Goal: Find contact information: Find contact information

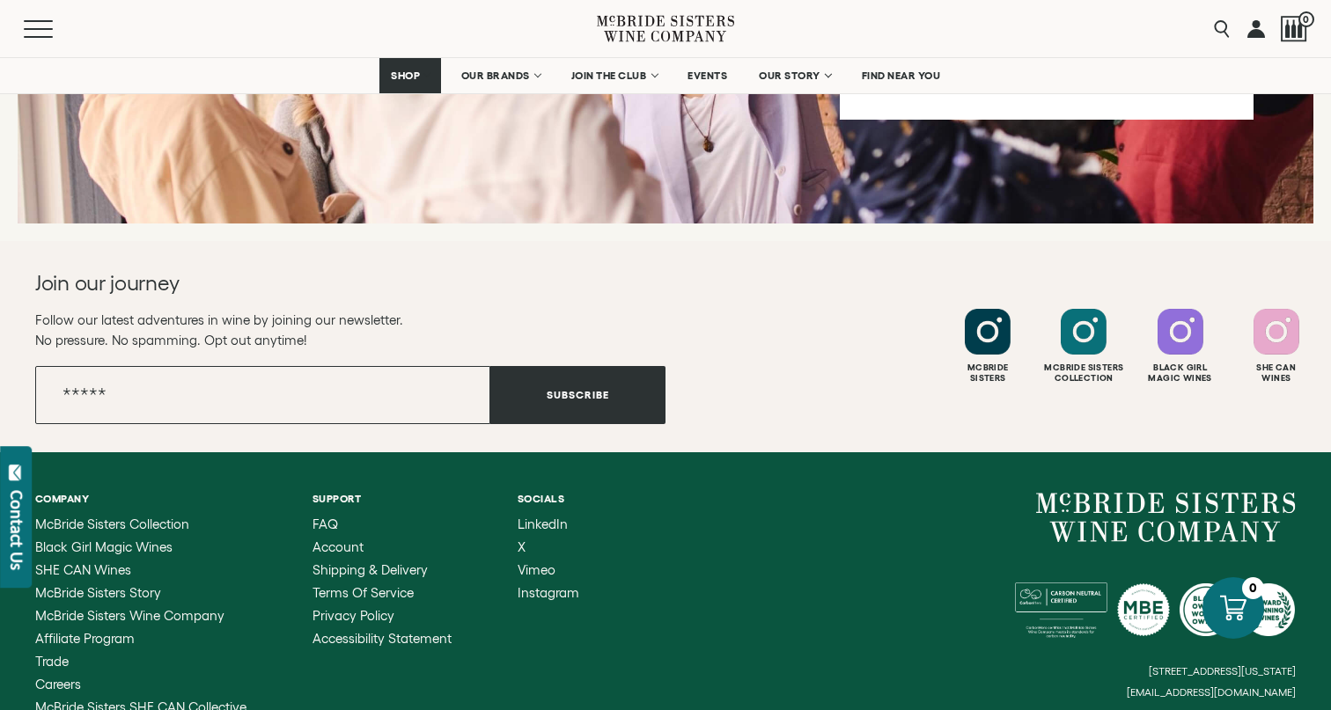
scroll to position [7041, 0]
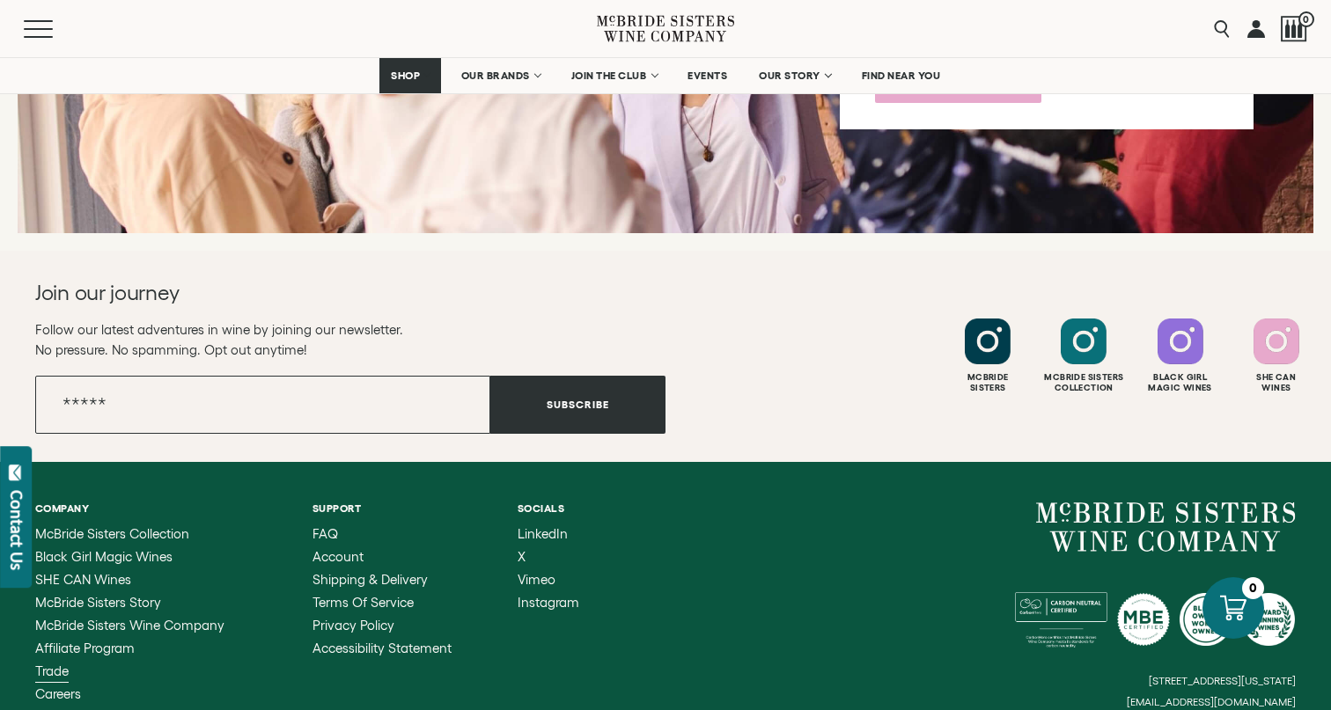
click at [52, 664] on span "Trade" at bounding box center [51, 671] width 33 height 15
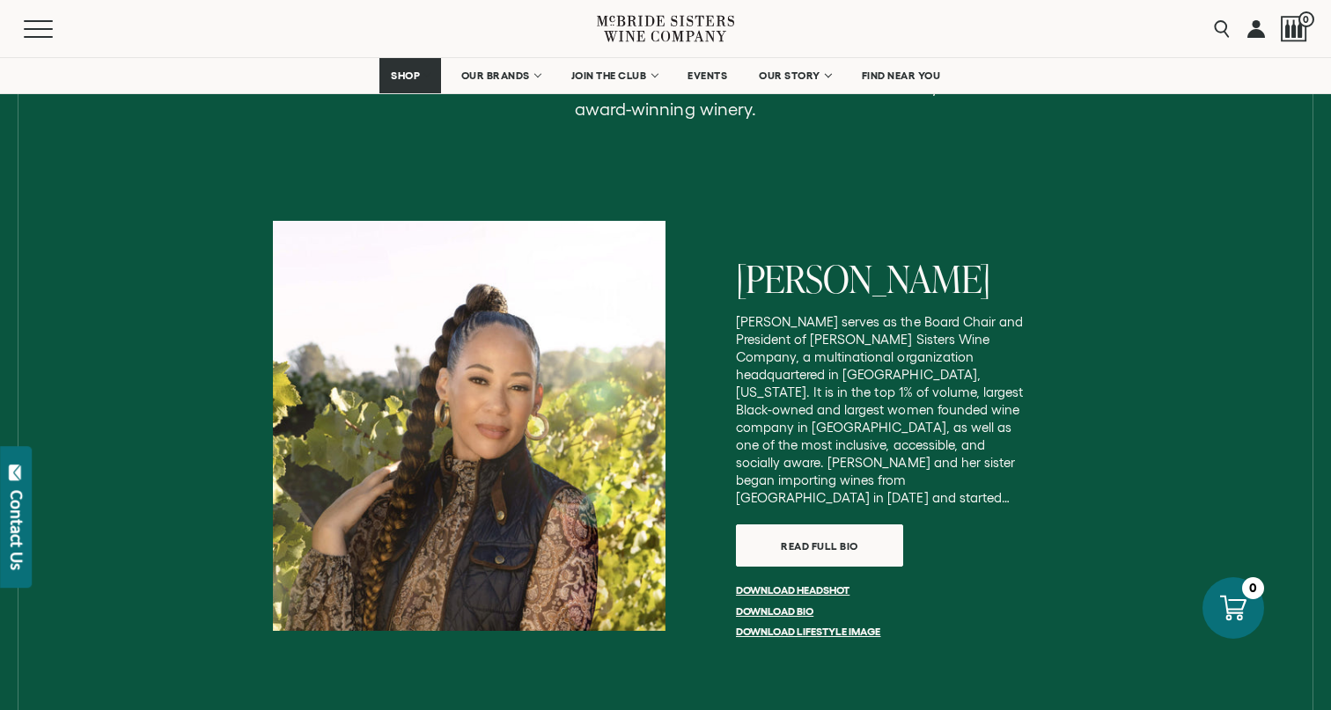
scroll to position [2633, 0]
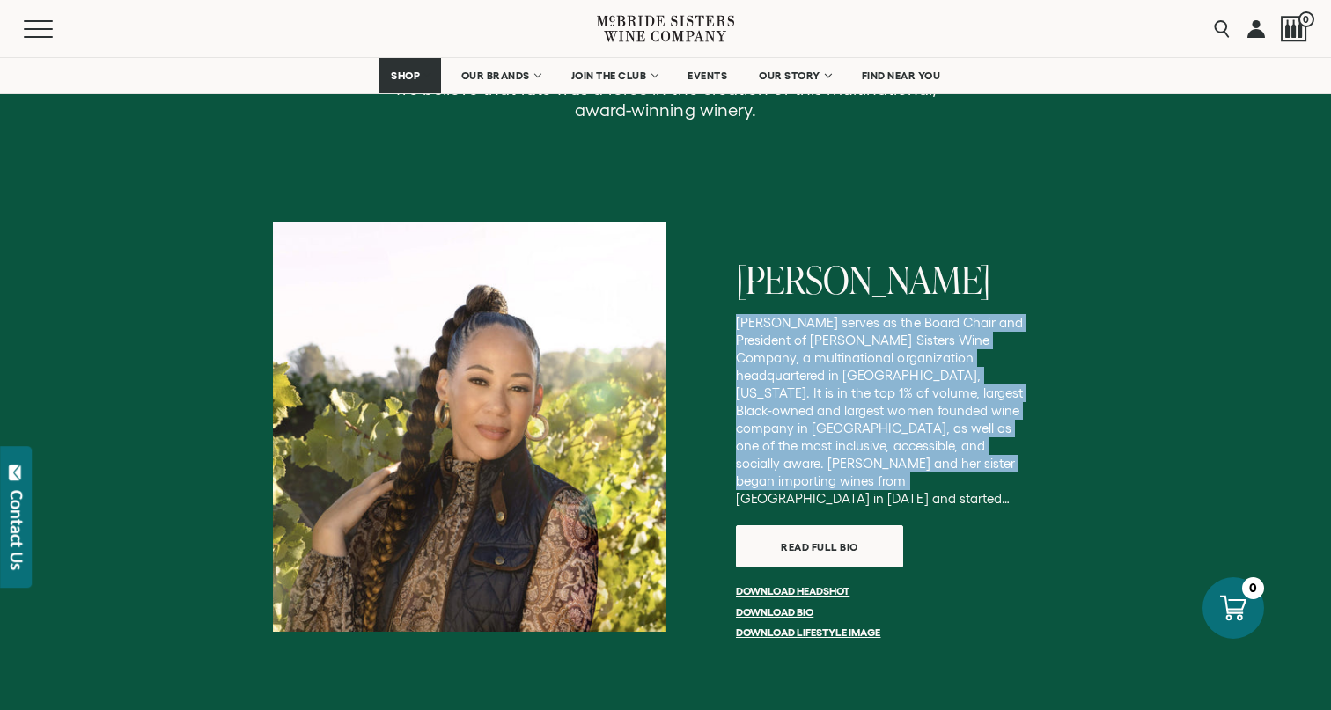
drag, startPoint x: 733, startPoint y: 301, endPoint x: 1013, endPoint y: 440, distance: 312.6
click at [1013, 440] on div "[PERSON_NAME] [PERSON_NAME] serves as the Board Chair and President of [PERSON_…" at bounding box center [862, 454] width 393 height 465
copy p "[PERSON_NAME] serves as the Board Chair and President of [PERSON_NAME] Sisters …"
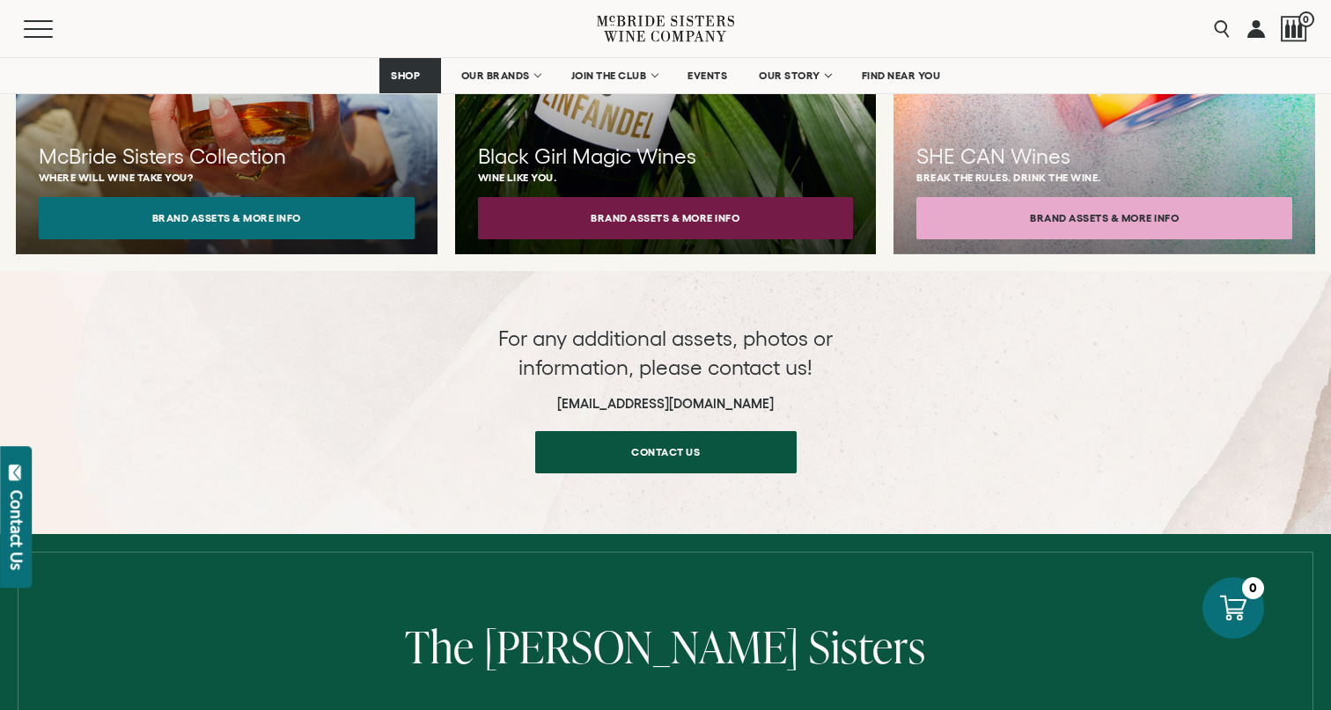
scroll to position [1900, 0]
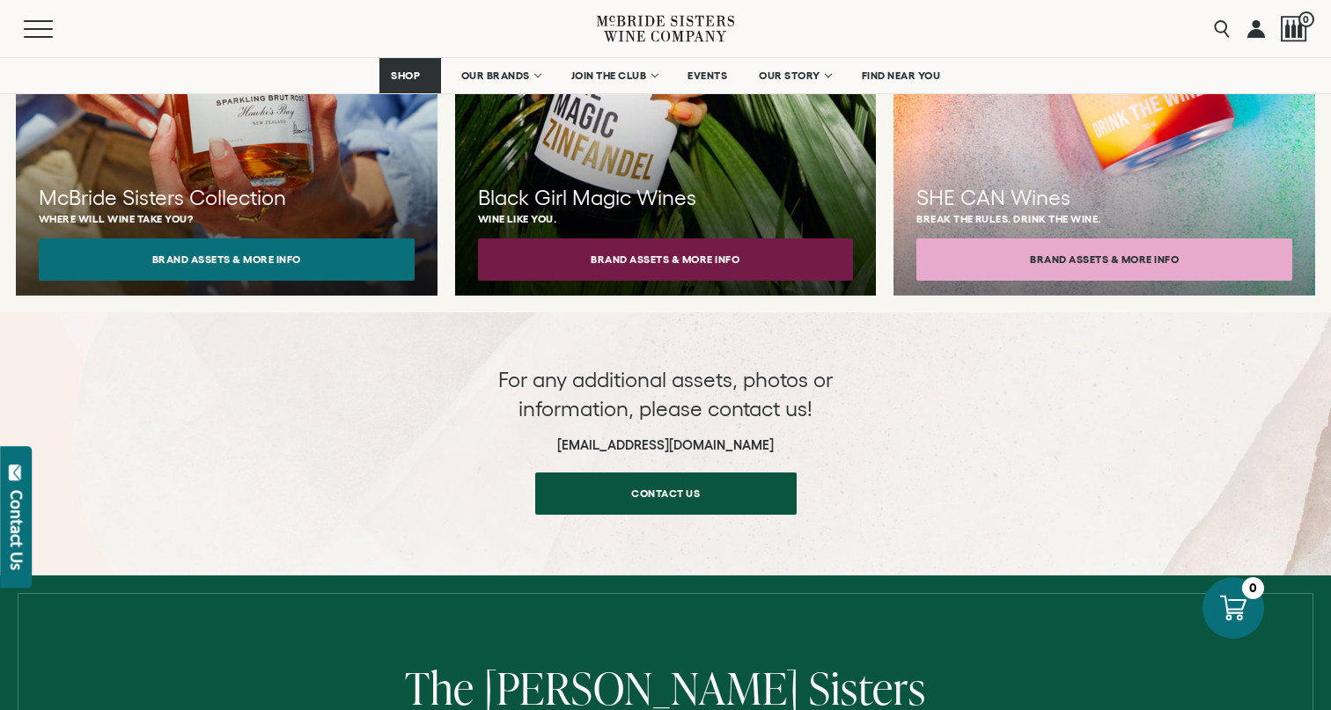
drag, startPoint x: 552, startPoint y: 423, endPoint x: 784, endPoint y: 423, distance: 232.4
click at [784, 438] on h6 "[EMAIL_ADDRESS][DOMAIN_NAME]" at bounding box center [665, 446] width 352 height 16
copy h6 "[EMAIL_ADDRESS][DOMAIN_NAME]"
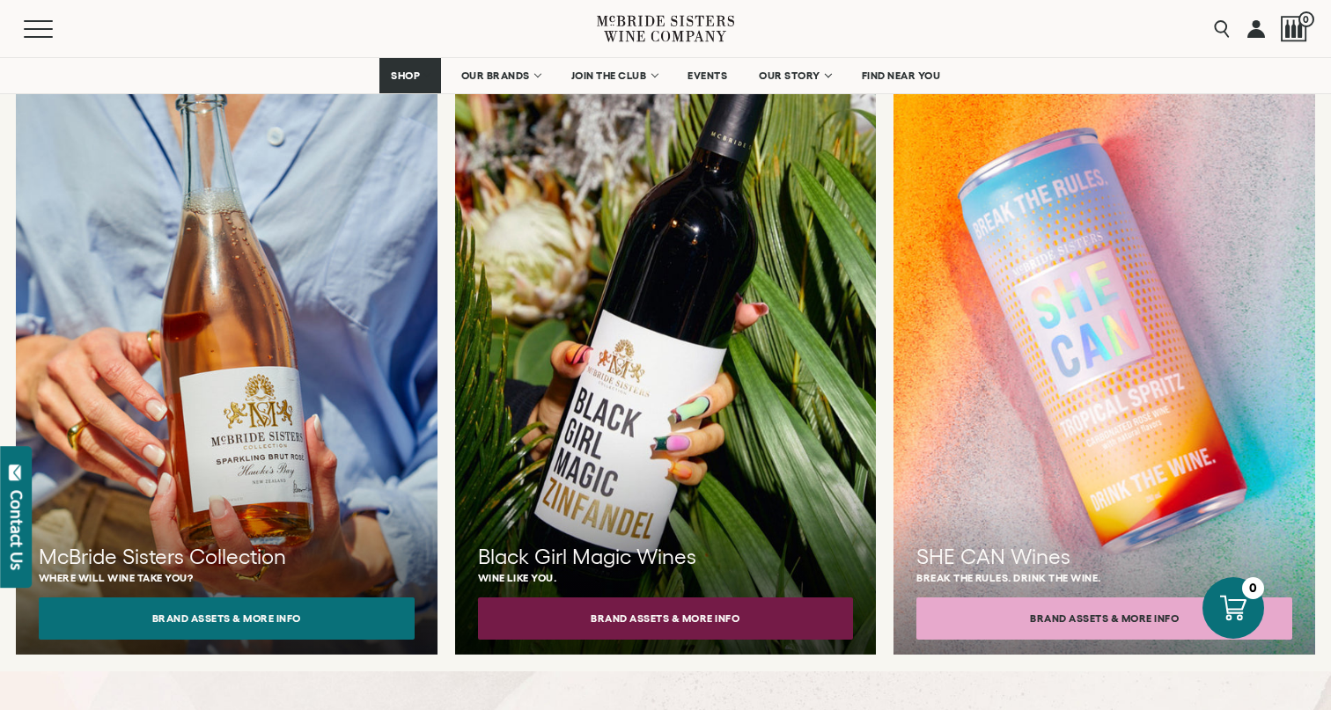
scroll to position [1546, 0]
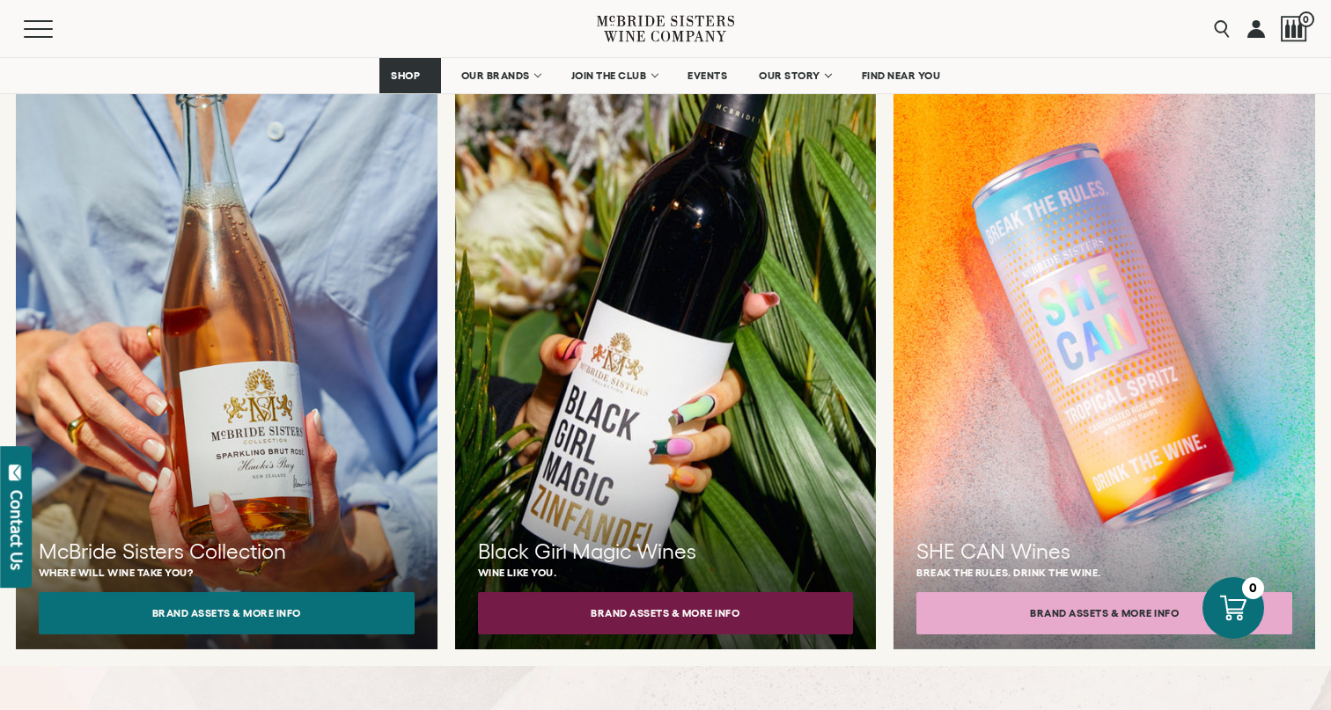
click at [651, 460] on div at bounding box center [665, 349] width 463 height 660
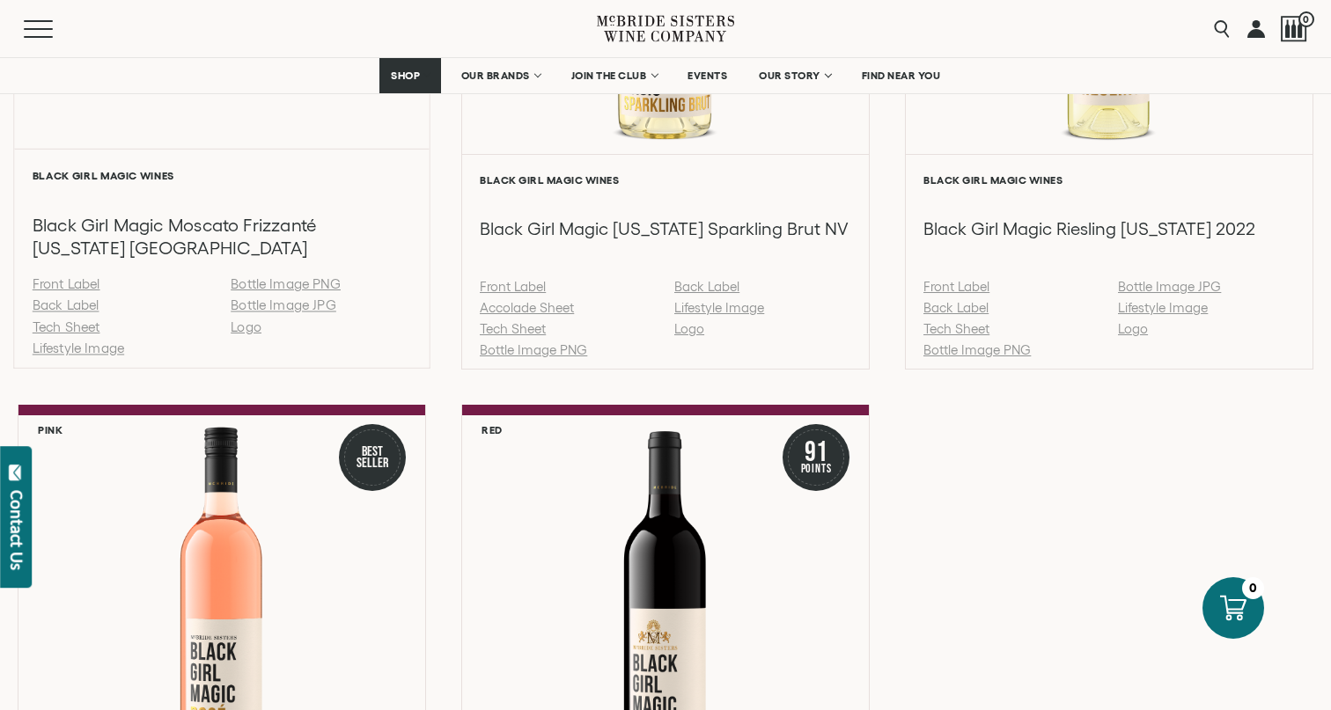
scroll to position [1616, 0]
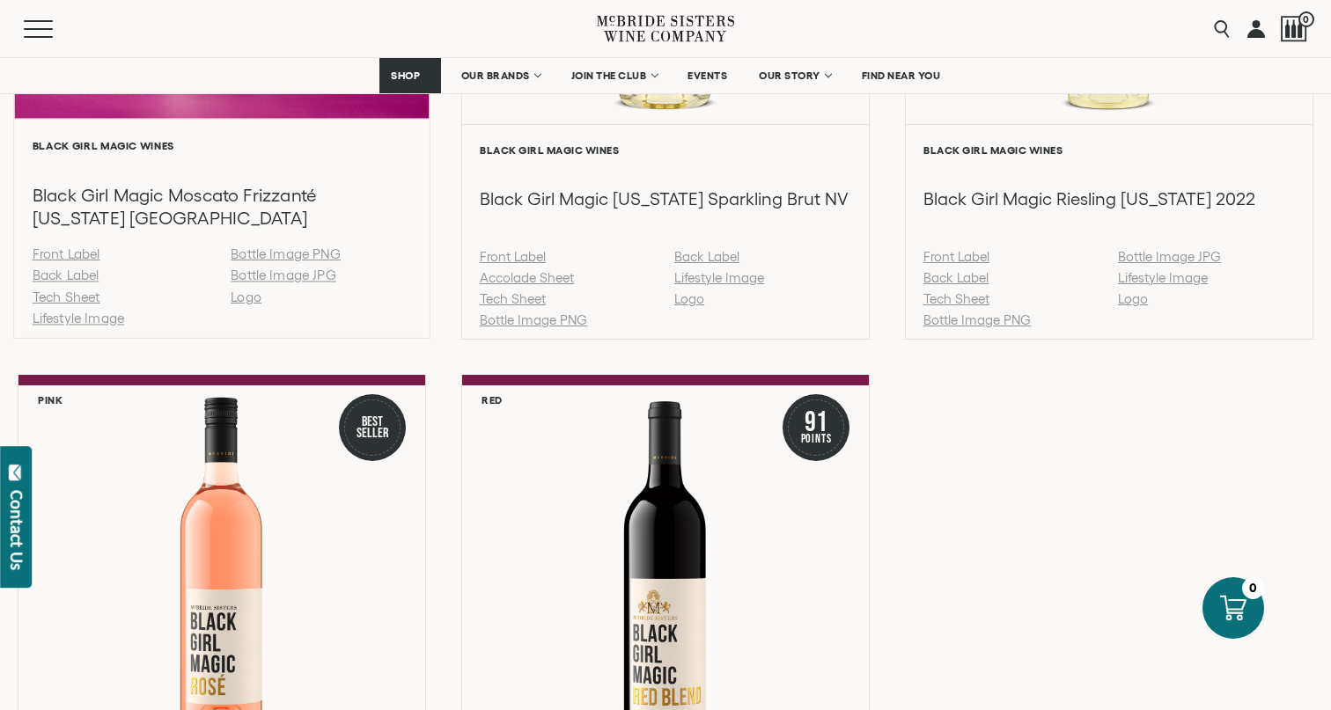
click at [56, 305] on link "Tech Sheet" at bounding box center [67, 297] width 68 height 15
